Goal: Task Accomplishment & Management: Manage account settings

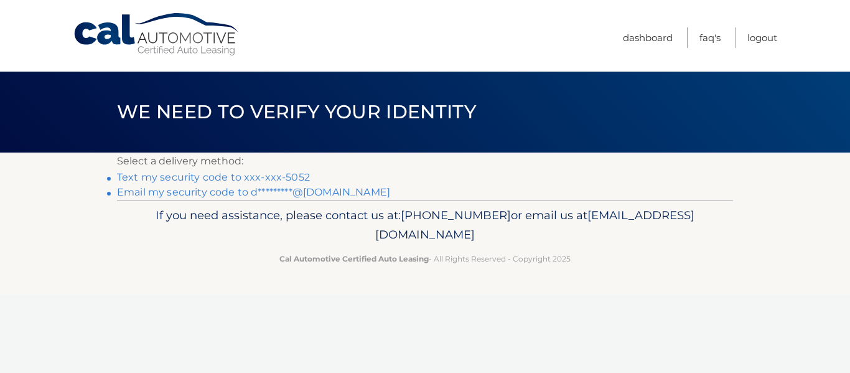
click at [203, 179] on link "Text my security code to xxx-xxx-5052" at bounding box center [213, 177] width 193 height 12
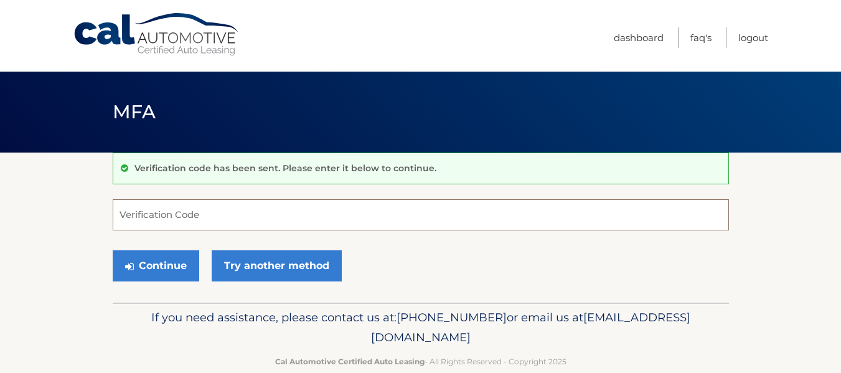
click at [223, 212] on input "Verification Code" at bounding box center [421, 214] width 616 height 31
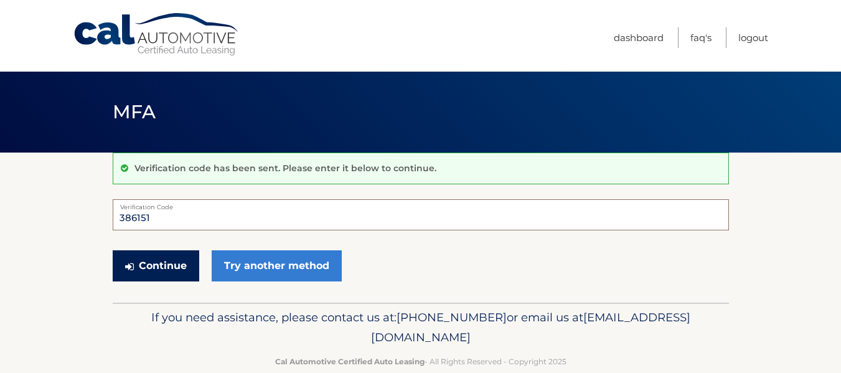
type input "386151"
click at [147, 267] on button "Continue" at bounding box center [156, 265] width 86 height 31
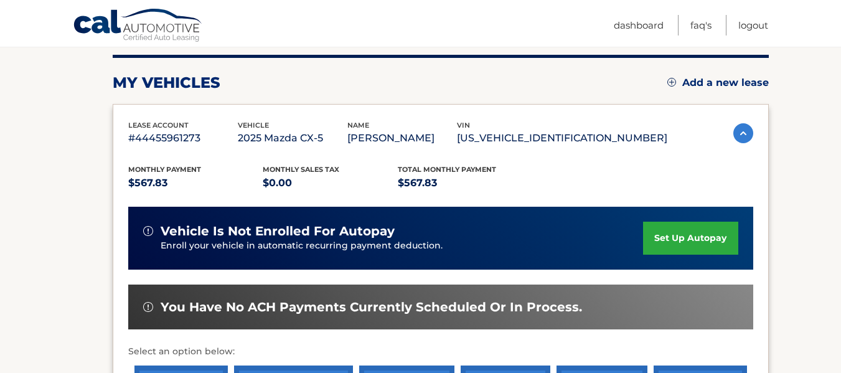
scroll to position [133, 0]
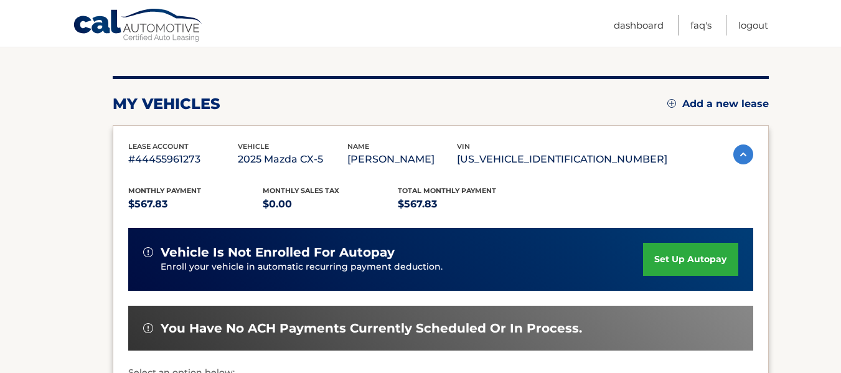
click at [670, 259] on link "set up autopay" at bounding box center [690, 259] width 95 height 33
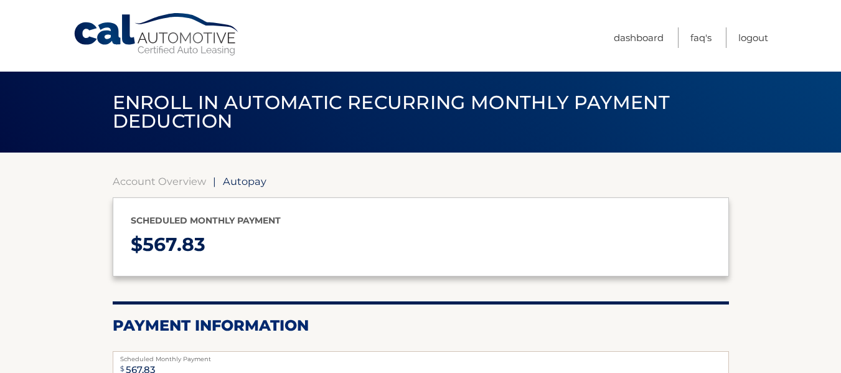
select select "MWEyOTA3NzQtYWIxYy00NzA3LWFiNjktNzFiNjE3YjVjZmFh"
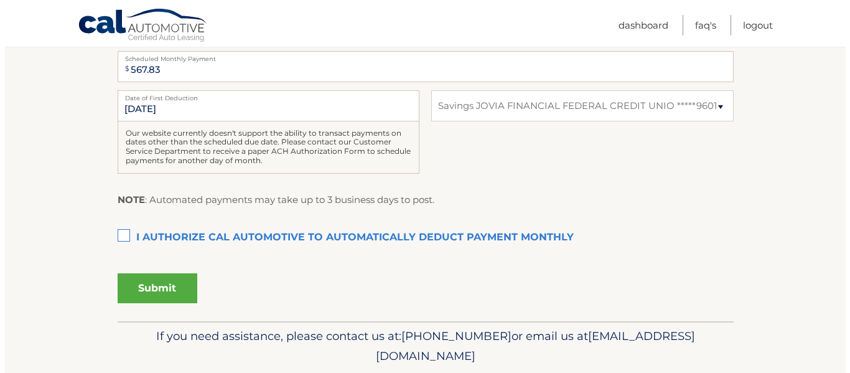
scroll to position [311, 0]
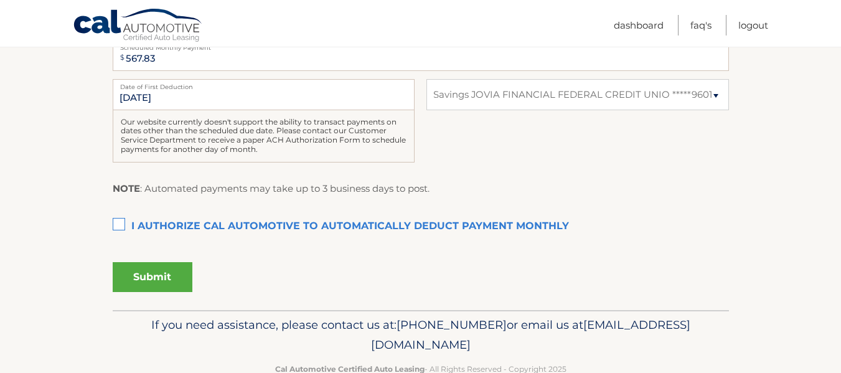
click at [117, 225] on label "I authorize cal automotive to automatically deduct payment monthly This checkbo…" at bounding box center [421, 226] width 616 height 25
click at [0, 0] on input "I authorize cal automotive to automatically deduct payment monthly This checkbo…" at bounding box center [0, 0] width 0 height 0
click at [142, 284] on button "Submit" at bounding box center [153, 277] width 80 height 30
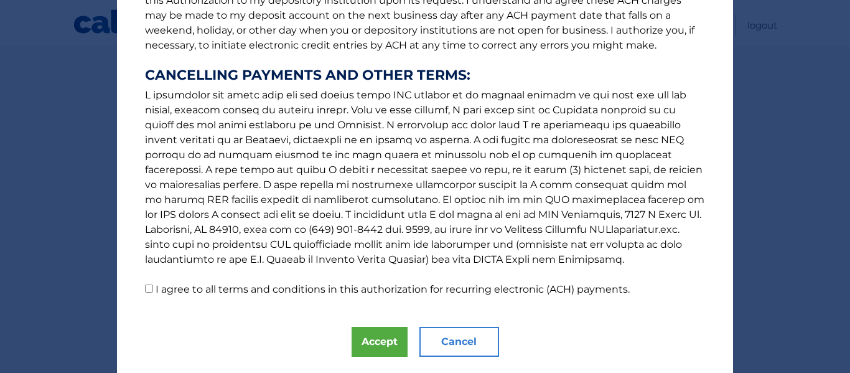
scroll to position [230, 0]
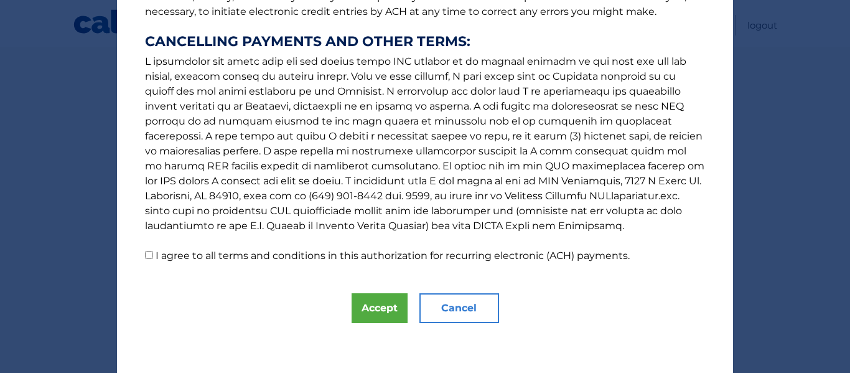
click at [136, 255] on p "The words "I" "me" and "my" mean any identified Customer who signs this Authori…" at bounding box center [425, 29] width 585 height 468
click at [139, 256] on p "The words "I" "me" and "my" mean any identified Customer who signs this Authori…" at bounding box center [425, 29] width 585 height 468
click at [145, 254] on input "I agree to all terms and conditions in this authorization for recurring electro…" at bounding box center [149, 255] width 8 height 8
checkbox input "true"
click at [398, 308] on button "Accept" at bounding box center [380, 308] width 56 height 30
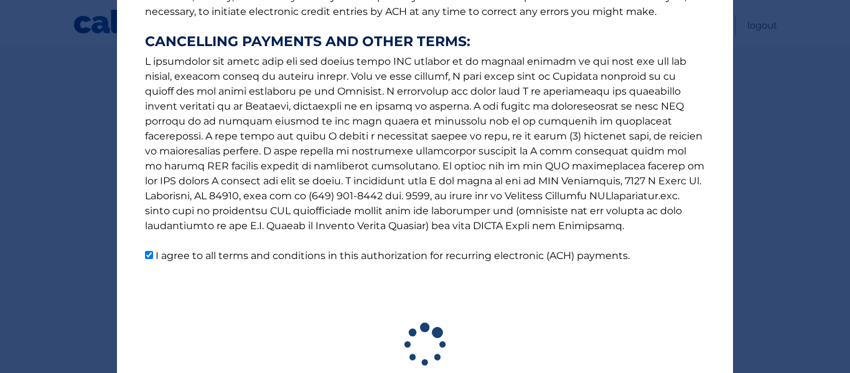
scroll to position [307, 0]
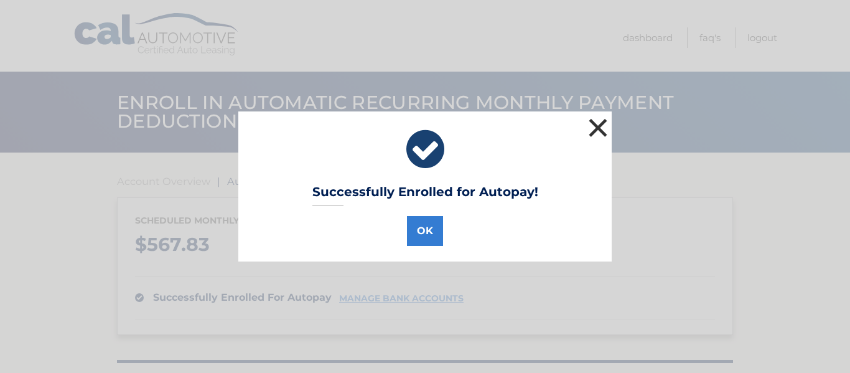
click at [589, 129] on button "×" at bounding box center [598, 127] width 25 height 25
